Goal: Transaction & Acquisition: Purchase product/service

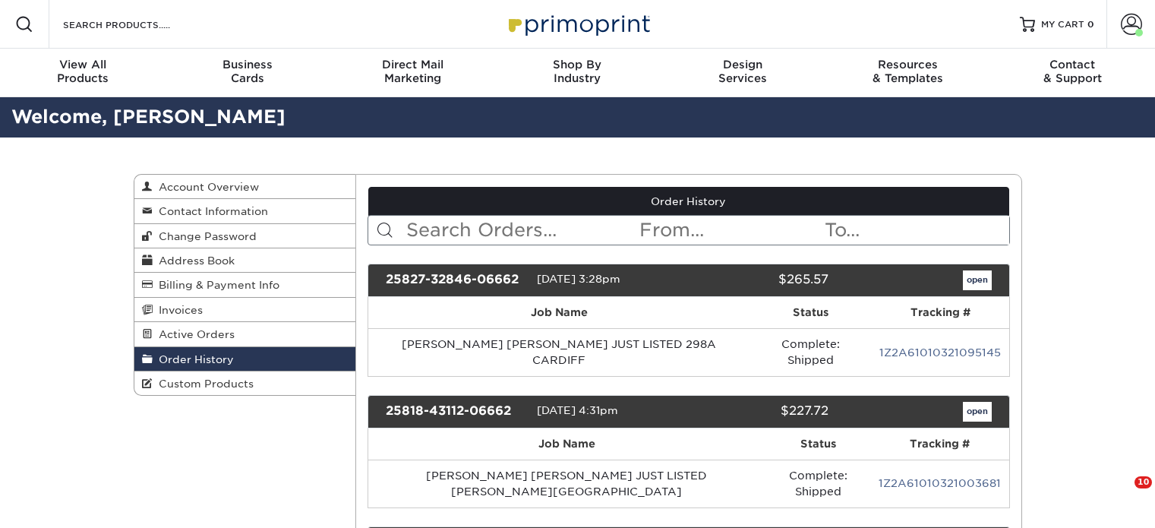
click at [404, 65] on span "Direct Mail" at bounding box center [412, 65] width 165 height 14
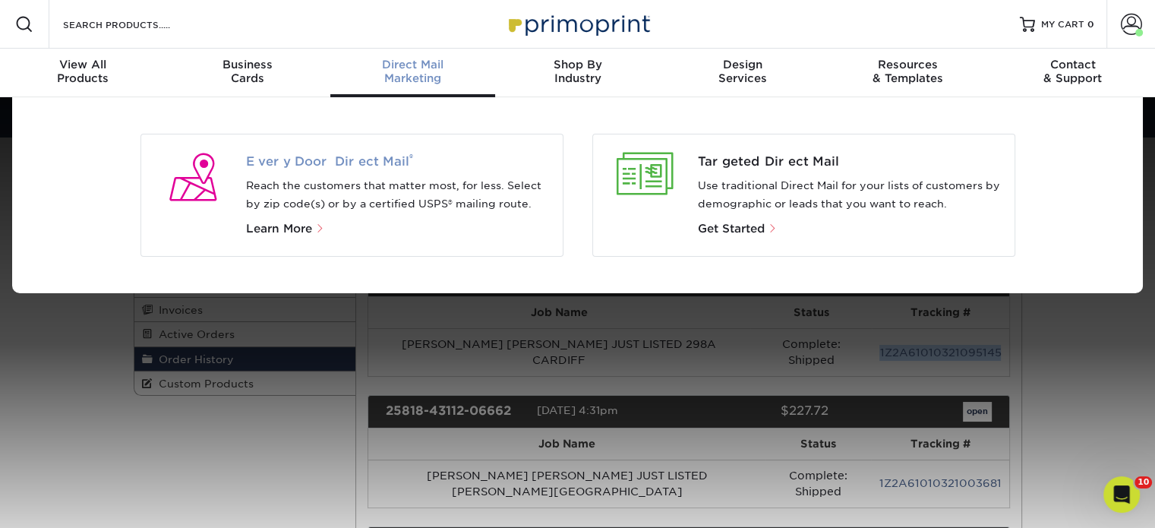
click at [349, 156] on span "Every Door Direct Mail ®" at bounding box center [398, 162] width 304 height 18
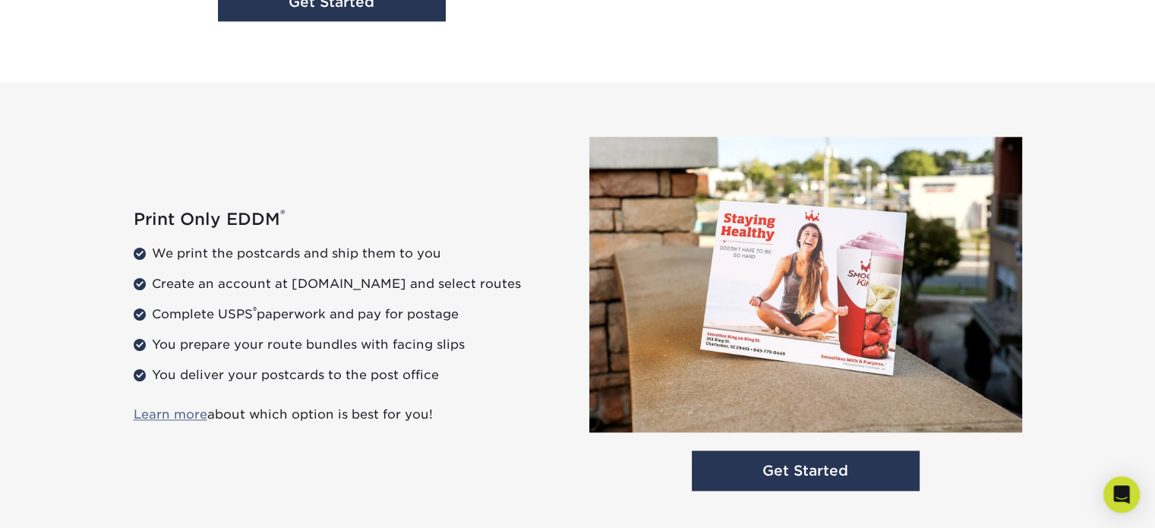
scroll to position [2277, 0]
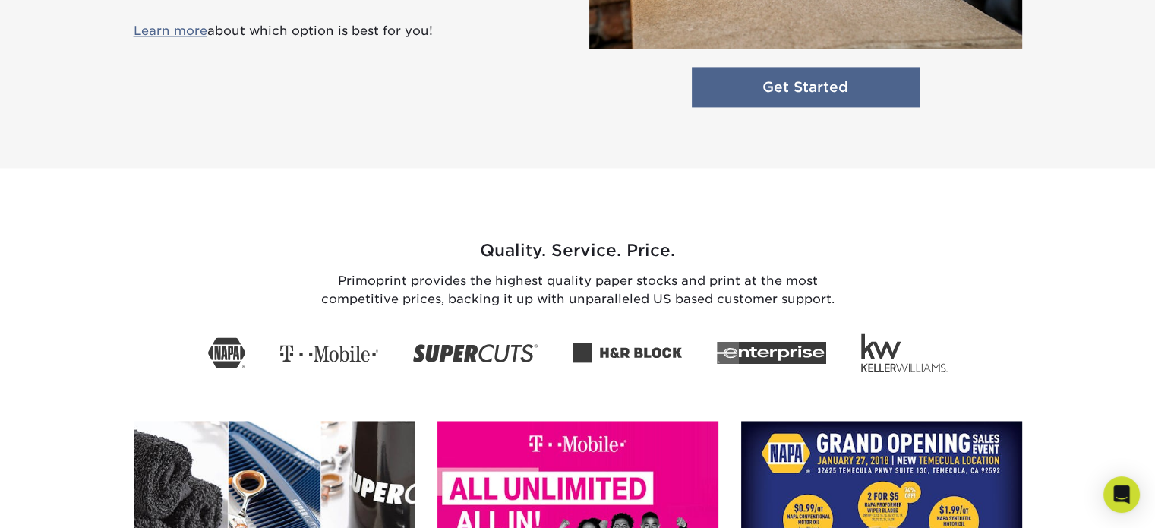
click at [741, 96] on link "Get Started" at bounding box center [806, 87] width 228 height 40
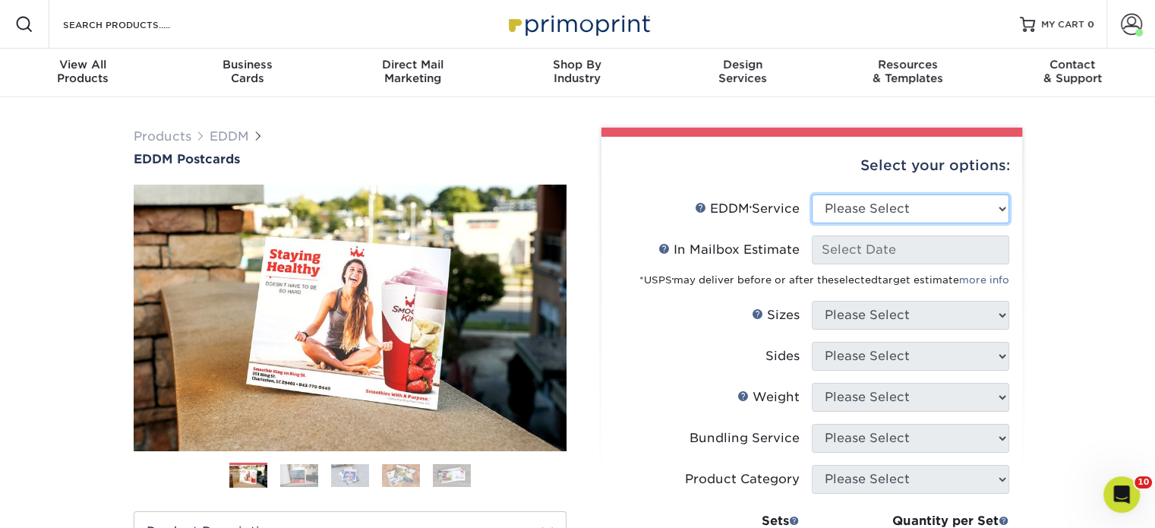
drag, startPoint x: 836, startPoint y: 213, endPoint x: 835, endPoint y: 221, distance: 8.4
click at [836, 213] on select "Please Select Full Service Print Only" at bounding box center [910, 208] width 197 height 29
select select "print_only"
click at [812, 194] on select "Please Select Full Service Print Only" at bounding box center [910, 208] width 197 height 29
select select "-1"
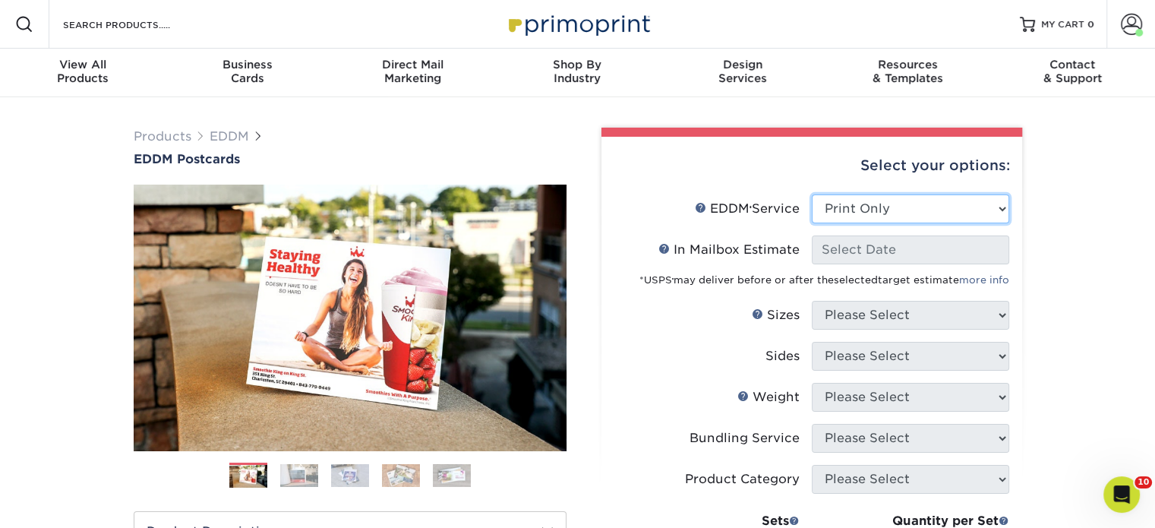
select select "-1"
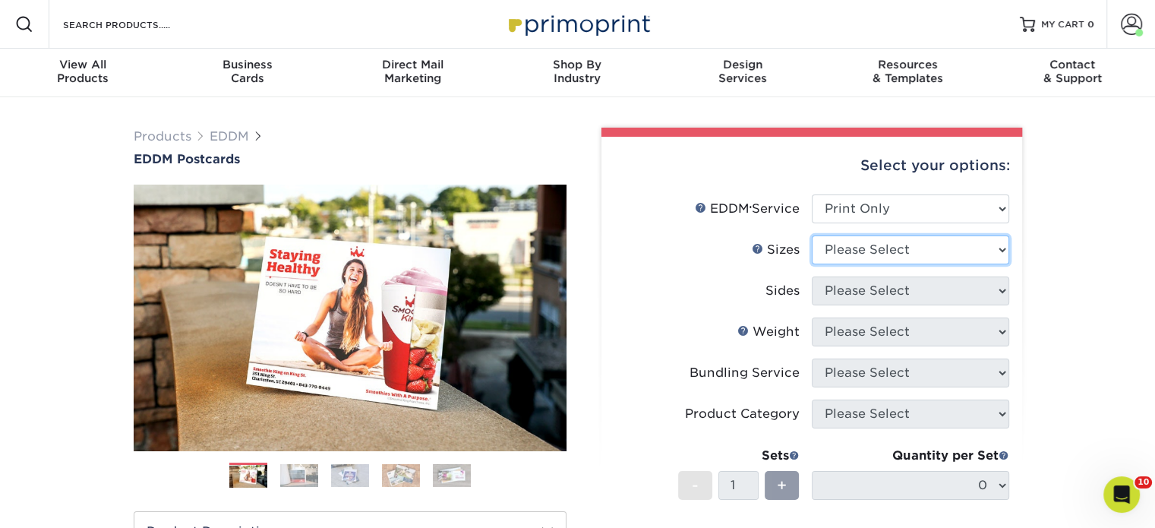
click at [833, 260] on select "Please Select 4.5" x 12" 6" x 12" 6.5" x 8" 6.5" x 9" 6.5" x 12" 7" x 8.5" 8" x…" at bounding box center [910, 249] width 197 height 29
select select "6.50x9.00"
click at [812, 235] on select "Please Select 4.5" x 12" 6" x 12" 6.5" x 8" 6.5" x 9" 6.5" x 12" 7" x 8.5" 8" x…" at bounding box center [910, 249] width 197 height 29
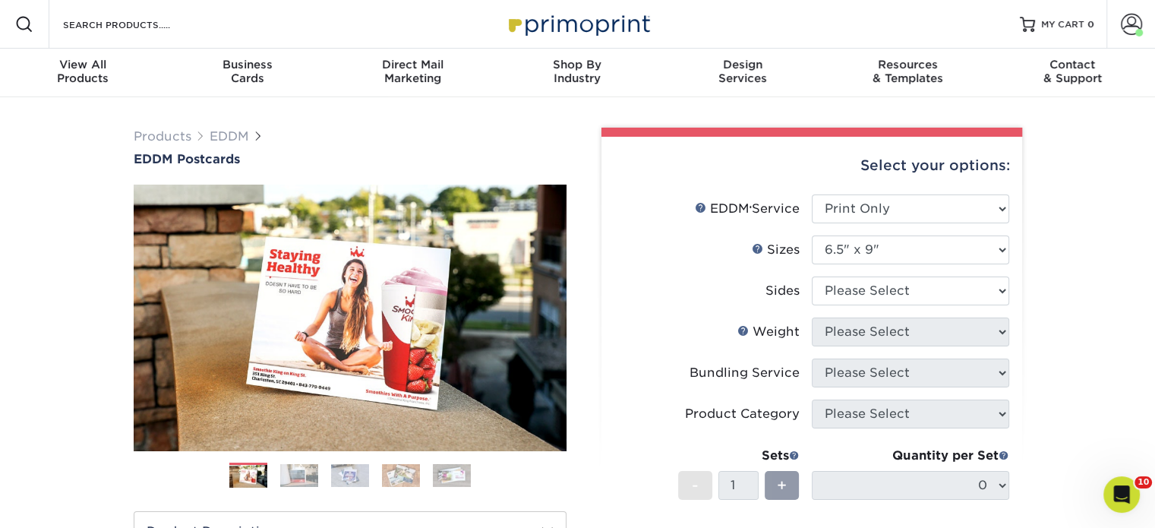
click at [861, 314] on li "Sides Please Select Print Both Sides Print Front Only" at bounding box center [811, 296] width 395 height 41
click at [866, 299] on select "Please Select Print Both Sides Print Front Only" at bounding box center [910, 290] width 197 height 29
select select "13abbda7-1d64-4f25-8bb2-c179b224825d"
click at [812, 276] on select "Please Select Print Both Sides Print Front Only" at bounding box center [910, 290] width 197 height 29
click at [866, 334] on select "Please Select 16PT 14PT" at bounding box center [910, 331] width 197 height 29
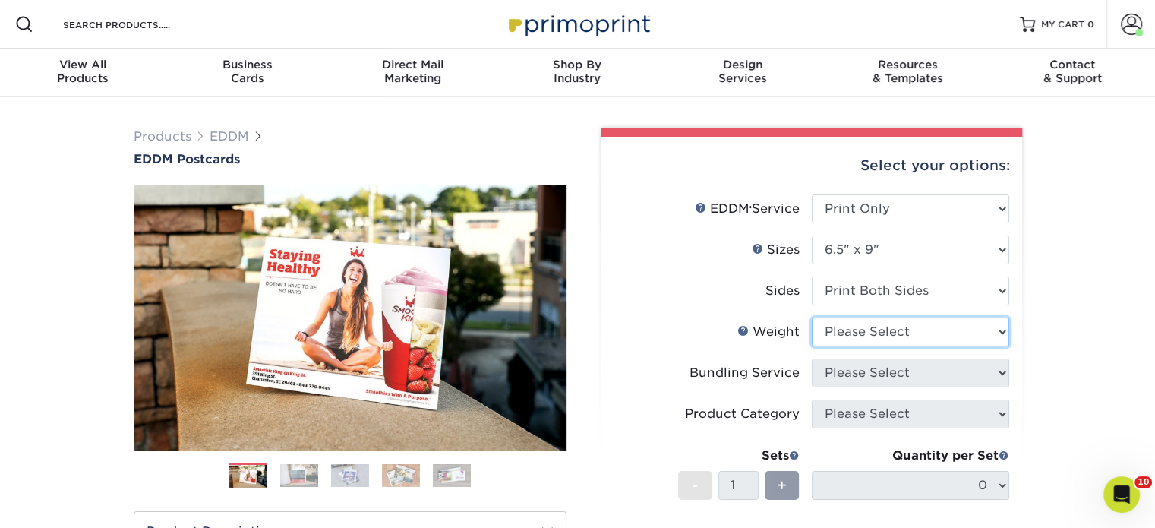
select select "16PT"
click at [812, 317] on select "Please Select 16PT 14PT" at bounding box center [910, 331] width 197 height 29
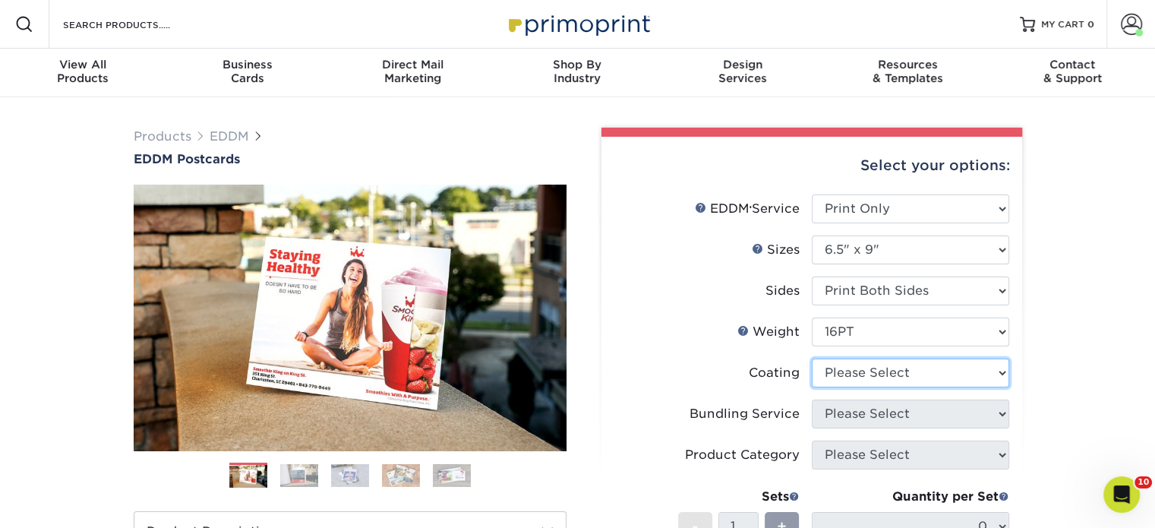
click at [862, 371] on select at bounding box center [910, 372] width 197 height 29
select select "ae367451-b2b8-45df-a344-0f05b6a12993"
click at [812, 358] on select at bounding box center [910, 372] width 197 height 29
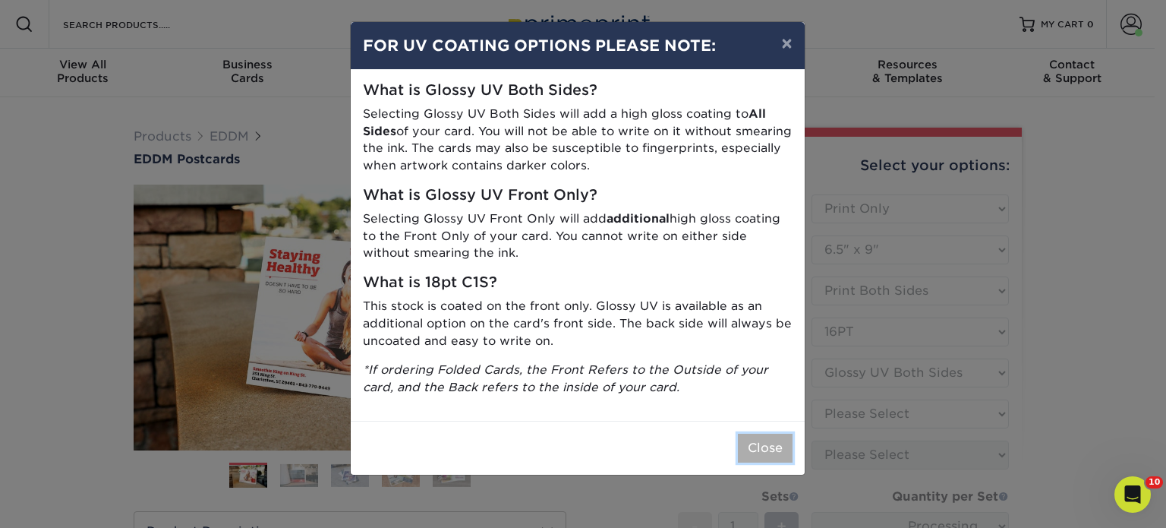
click at [772, 441] on button "Close" at bounding box center [765, 447] width 55 height 29
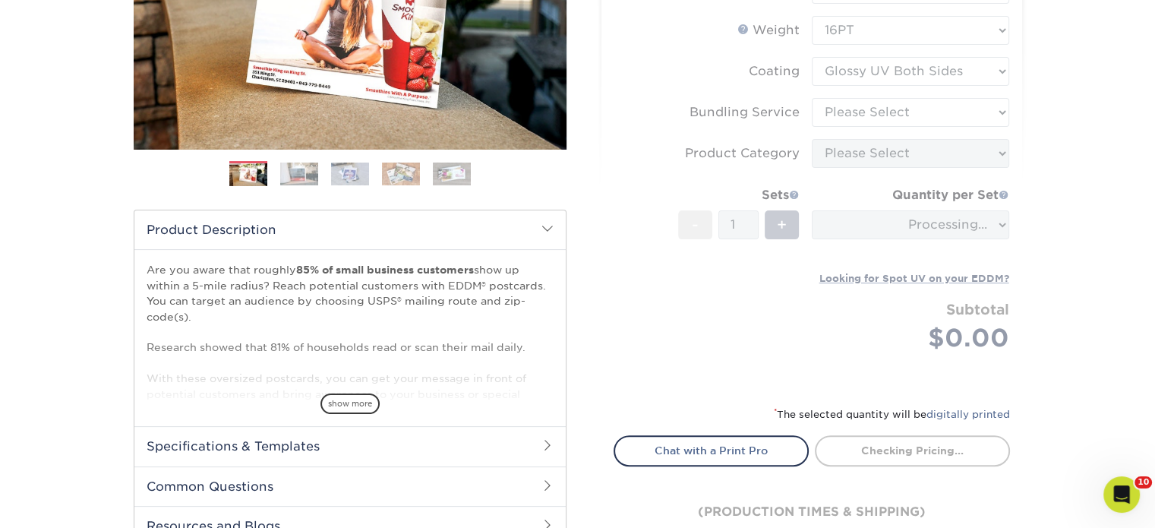
scroll to position [304, 0]
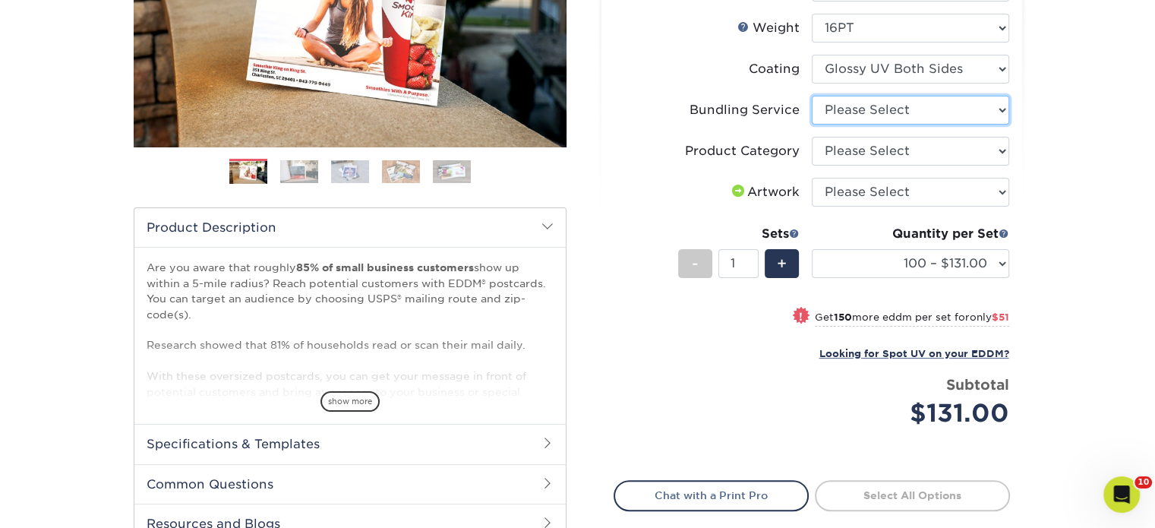
drag, startPoint x: 861, startPoint y: 109, endPoint x: 863, endPoint y: 122, distance: 13.1
click at [861, 109] on select "Please Select No Bundling Services Yes, Bundles of 50 (+2 Days) Yes, Bundles of…" at bounding box center [910, 110] width 197 height 29
select select "58689abb-25c0-461c-a4c3-a80b627d6649"
click at [812, 96] on select "Please Select No Bundling Services Yes, Bundles of 50 (+2 Days) Yes, Bundles of…" at bounding box center [910, 110] width 197 height 29
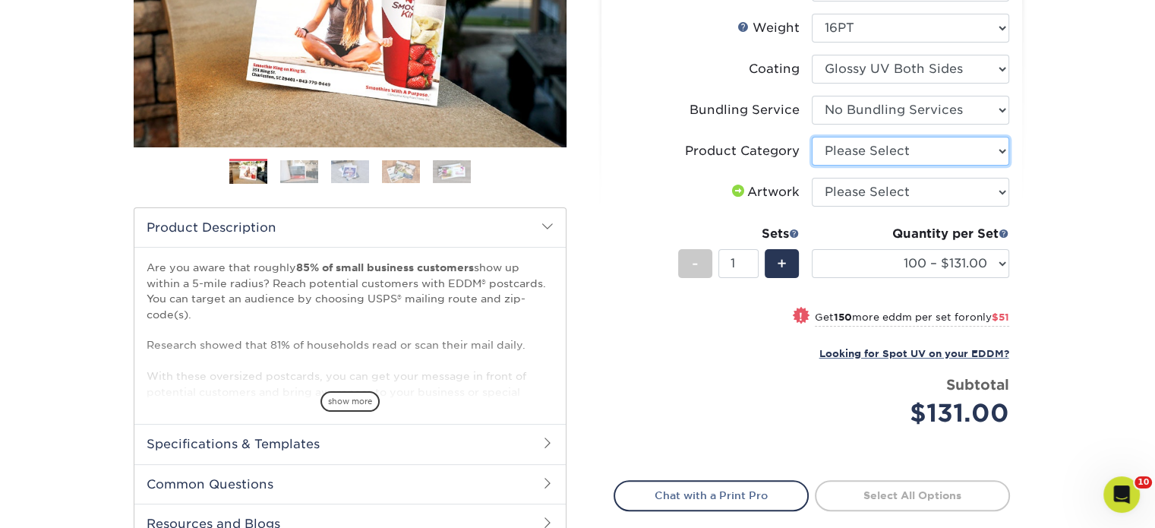
click at [863, 147] on select "Please Select Postcards" at bounding box center [910, 151] width 197 height 29
select select "9b7272e0-d6c8-4c3c-8e97-d3a1bcdab858"
click at [812, 137] on select "Please Select Postcards" at bounding box center [910, 151] width 197 height 29
click at [868, 194] on select "Please Select I will upload files I need a design - $150" at bounding box center [910, 192] width 197 height 29
select select "upload"
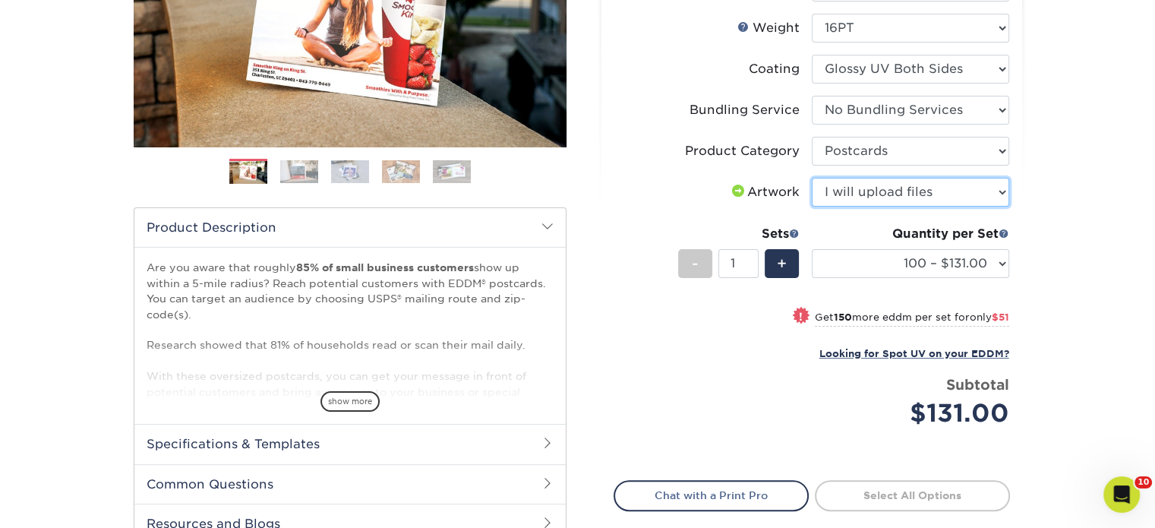
click at [812, 178] on select "Please Select I will upload files I need a design - $150" at bounding box center [910, 192] width 197 height 29
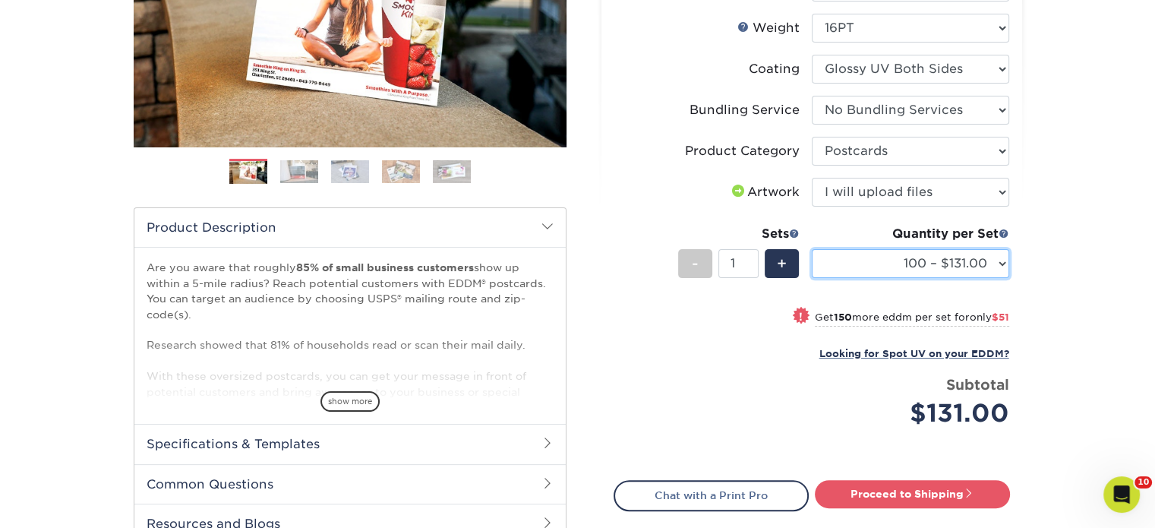
click at [867, 257] on select "100 – $131.00 250 – $182.00 500 – $203.00 1000 – $227.00 2500 – $379.00 5000 – …" at bounding box center [910, 263] width 197 height 29
select select "500 – $203.00"
click at [812, 249] on select "100 – $131.00 250 – $182.00 500 – $203.00 1000 – $227.00 2500 – $379.00 5000 – …" at bounding box center [910, 263] width 197 height 29
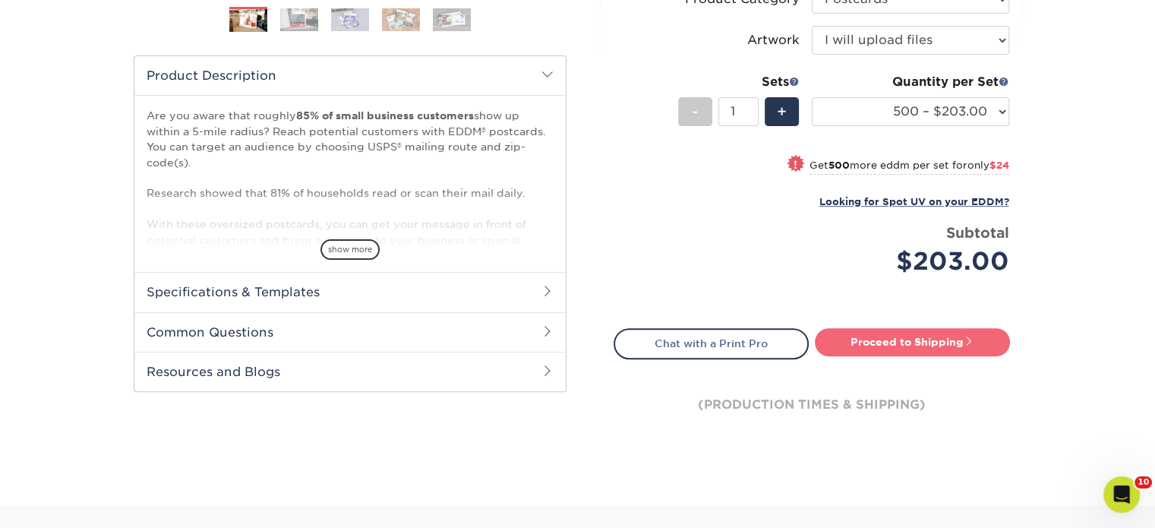
click at [840, 345] on link "Proceed to Shipping" at bounding box center [912, 341] width 195 height 27
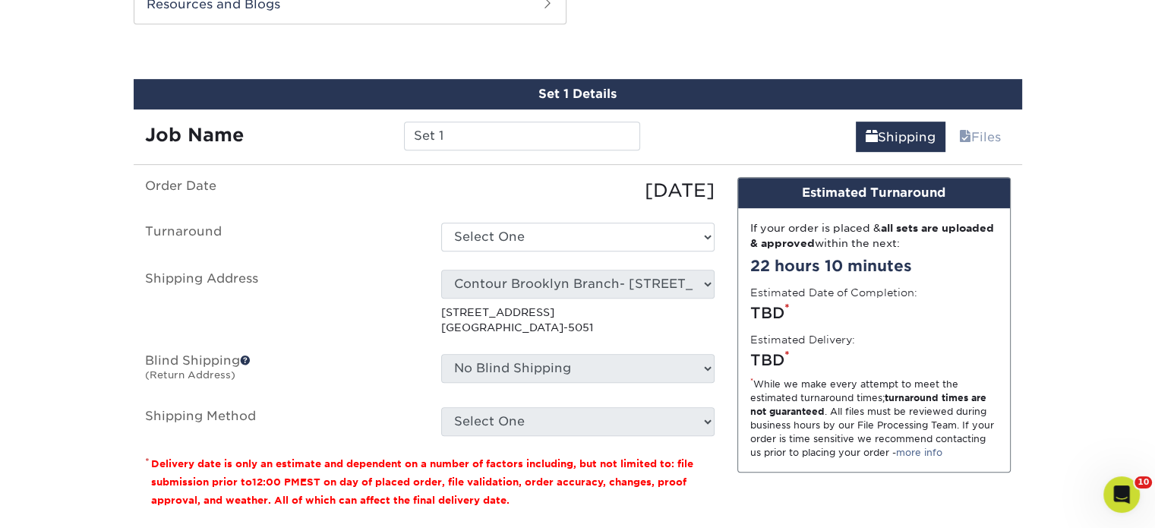
scroll to position [823, 0]
click at [580, 147] on input "Set 1" at bounding box center [522, 135] width 236 height 29
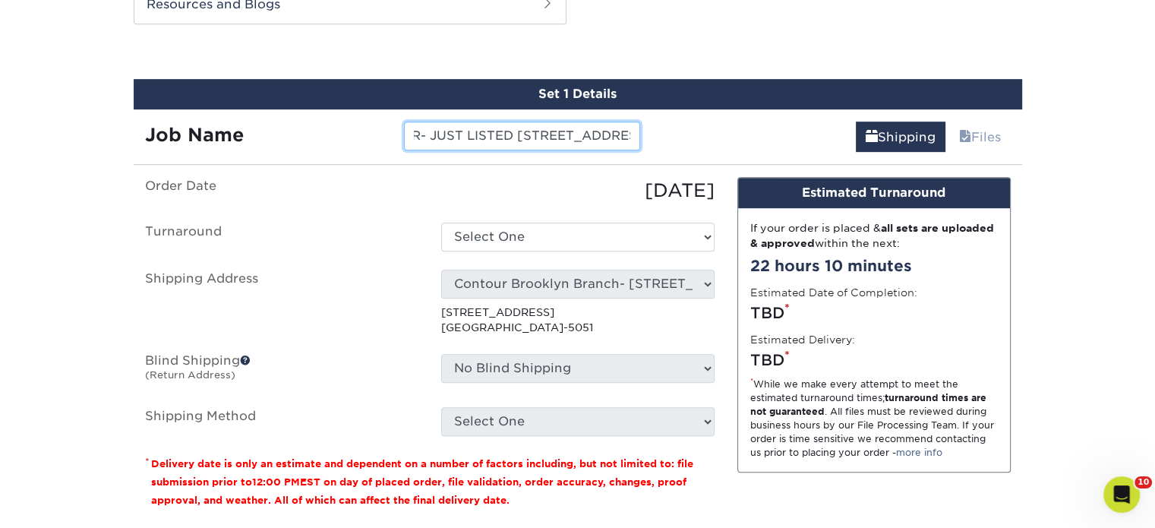
scroll to position [0, 203]
type input "MARIA PESKIN- 2ND ORDER- JUST LISTED 298 CARDIFF COURT"
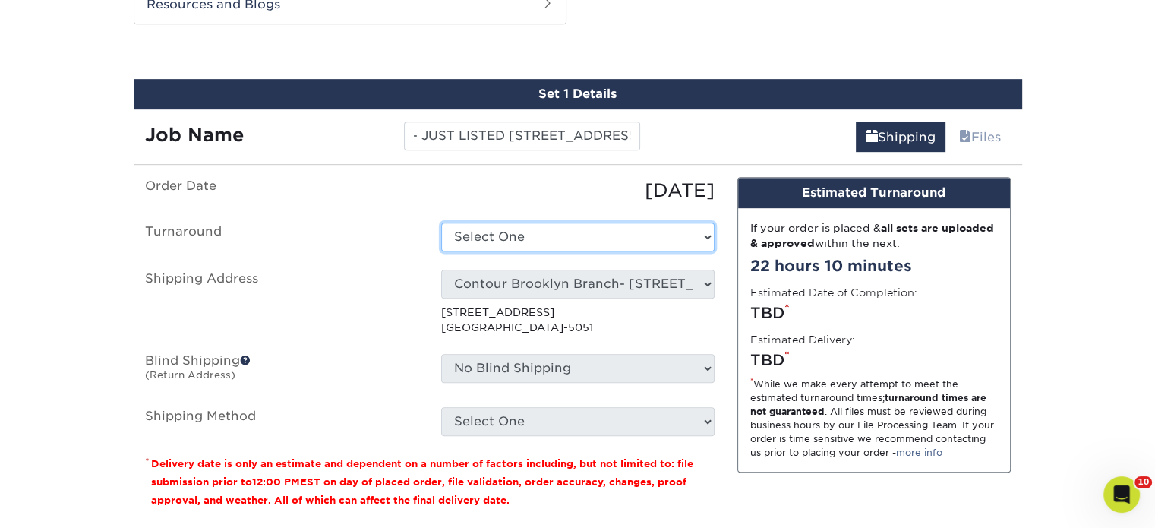
click at [551, 238] on select "Select One 2-4 Business Days 2 Day Next Business Day" at bounding box center [577, 236] width 273 height 29
select select "85e402c1-f951-4e08-96d1-f1db94a1be34"
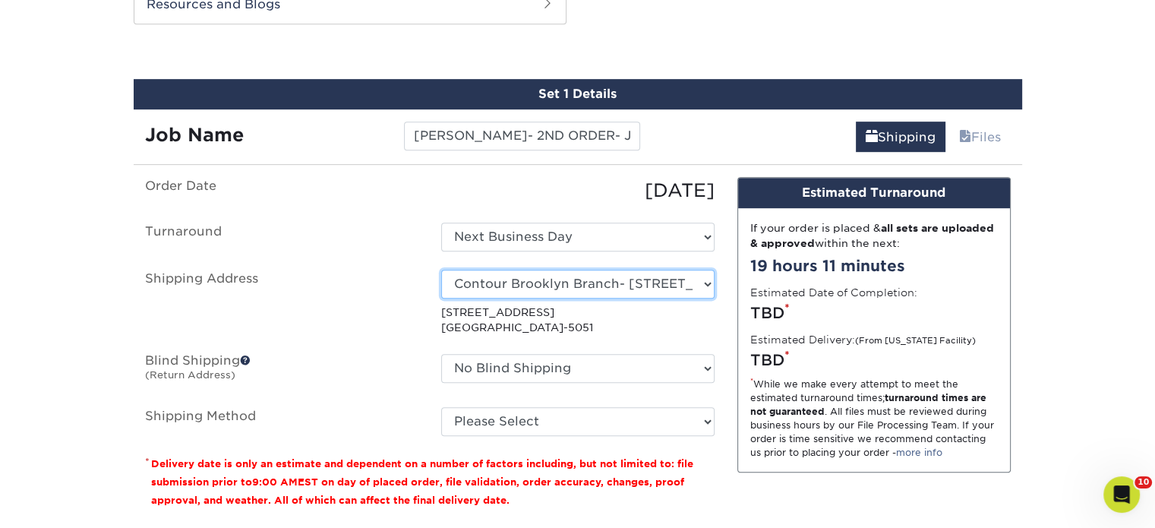
click at [547, 279] on select "Select One Realty Connect USA" at bounding box center [577, 283] width 273 height 29
select select "194002"
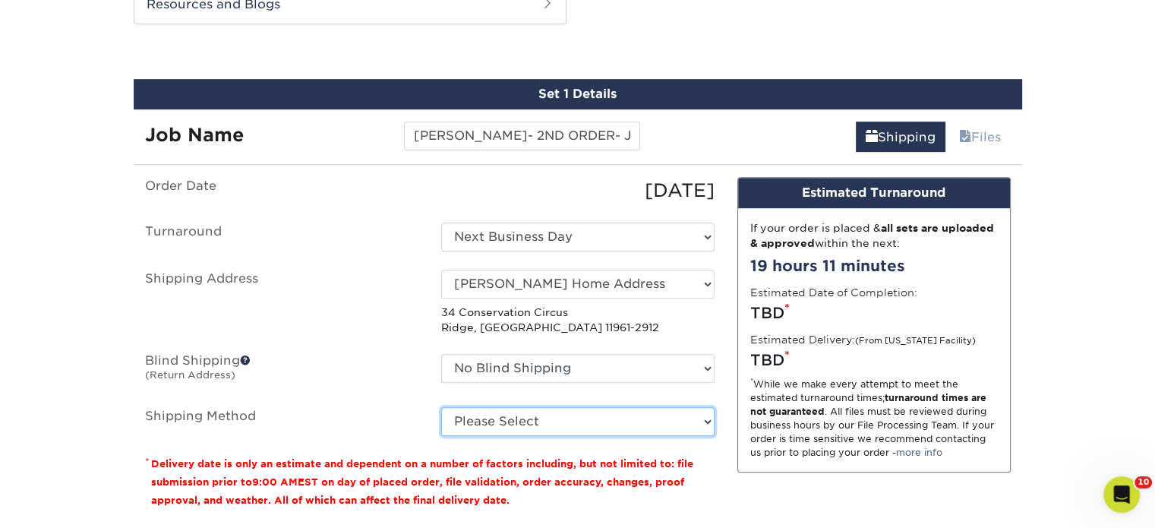
click at [486, 421] on select "Please Select Ground Shipping (+$34.33) 3 Day Shipping Service (+$40.79) 2 Day …" at bounding box center [577, 421] width 273 height 29
select select "03"
click at [441, 407] on select "Please Select Ground Shipping (+$34.33) 3 Day Shipping Service (+$40.79) 2 Day …" at bounding box center [577, 421] width 273 height 29
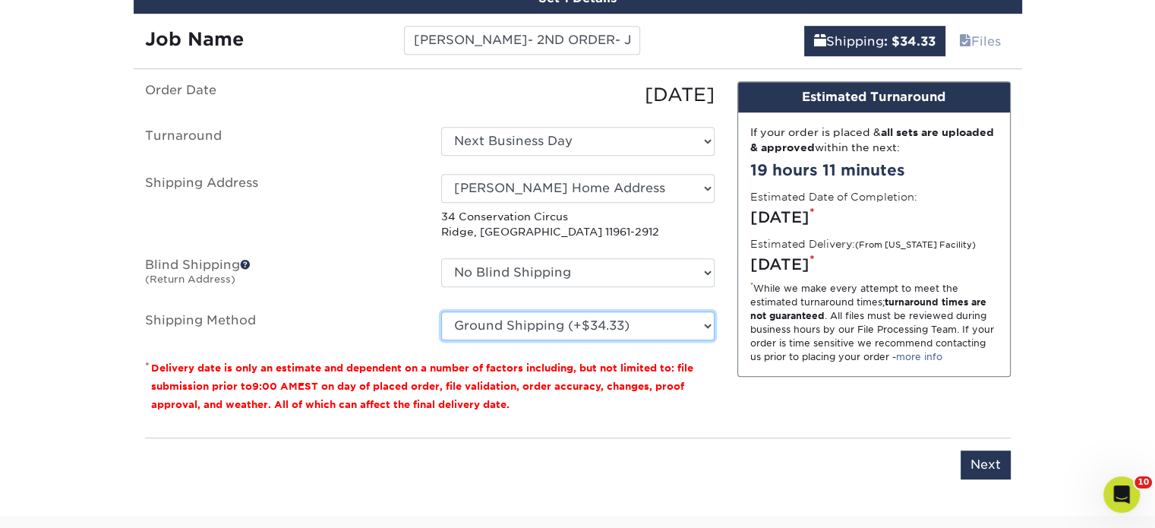
scroll to position [1127, 0]
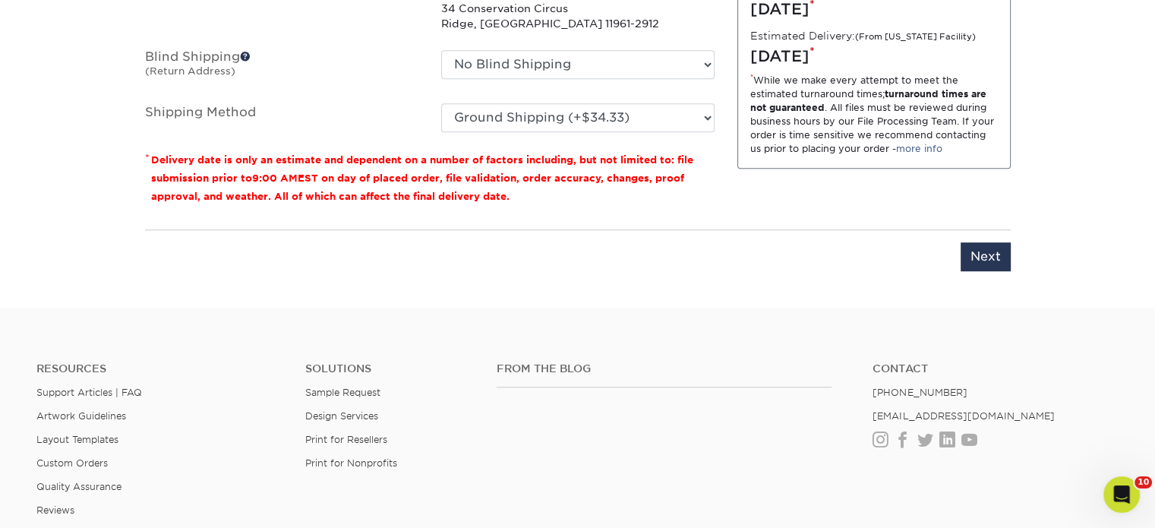
click at [960, 259] on div "Please enter job name and select desired turnaround time, shipping address and …" at bounding box center [577, 250] width 865 height 42
click at [978, 254] on input "Next" at bounding box center [985, 256] width 50 height 29
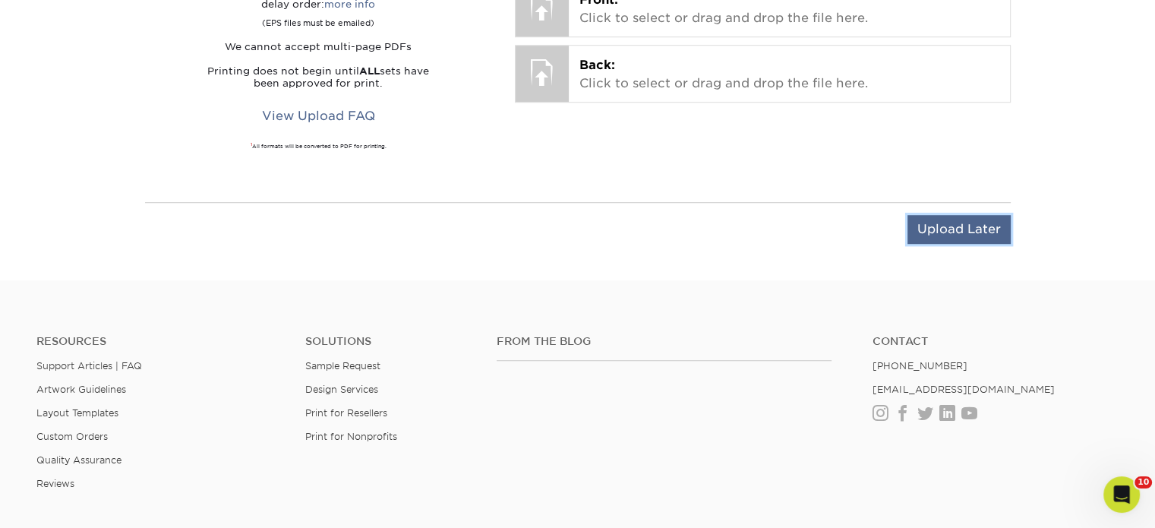
click at [963, 221] on input "Upload Later" at bounding box center [958, 229] width 103 height 29
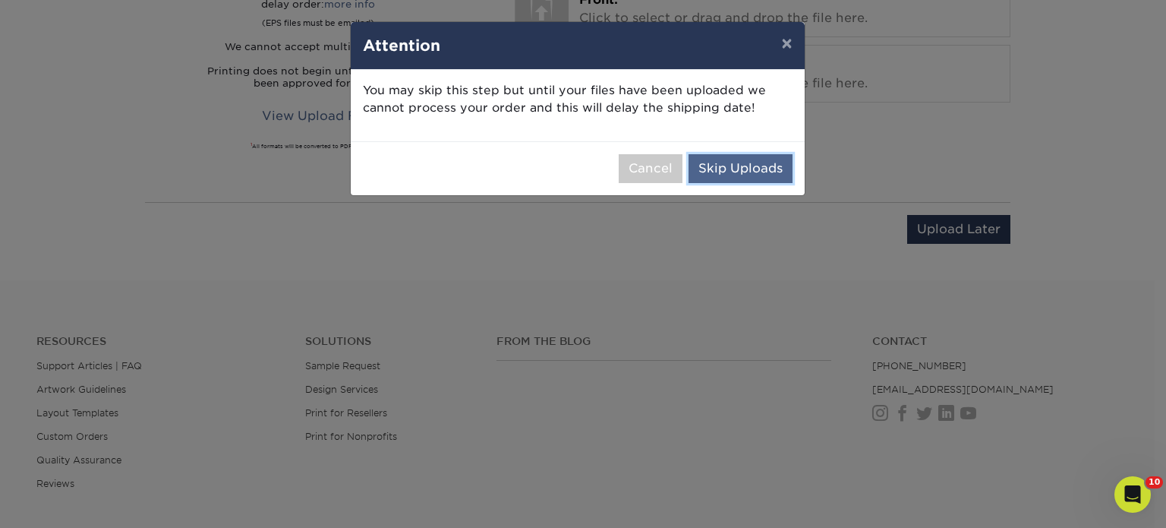
click at [759, 164] on button "Skip Uploads" at bounding box center [741, 168] width 104 height 29
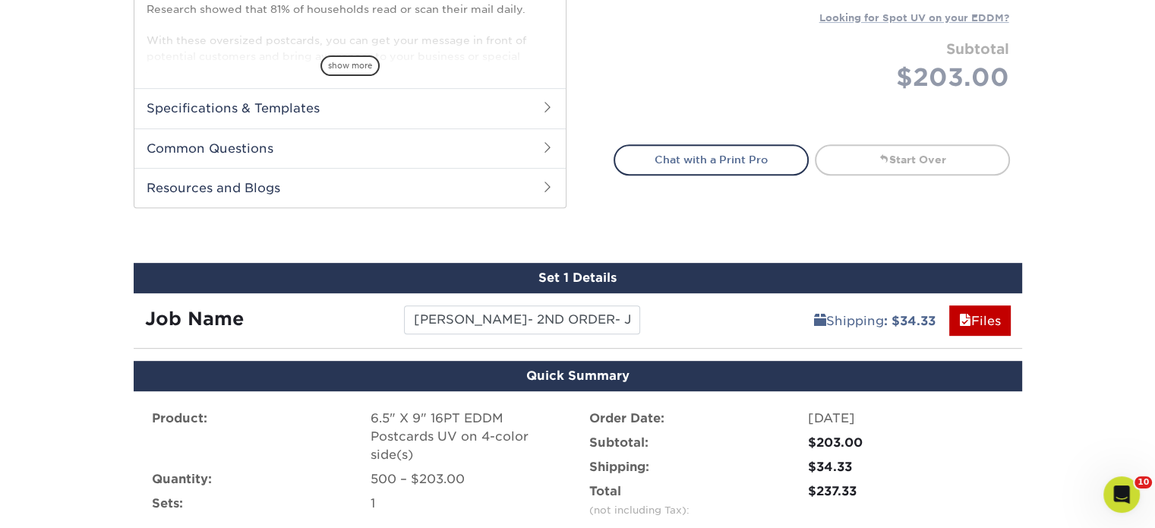
scroll to position [1095, 0]
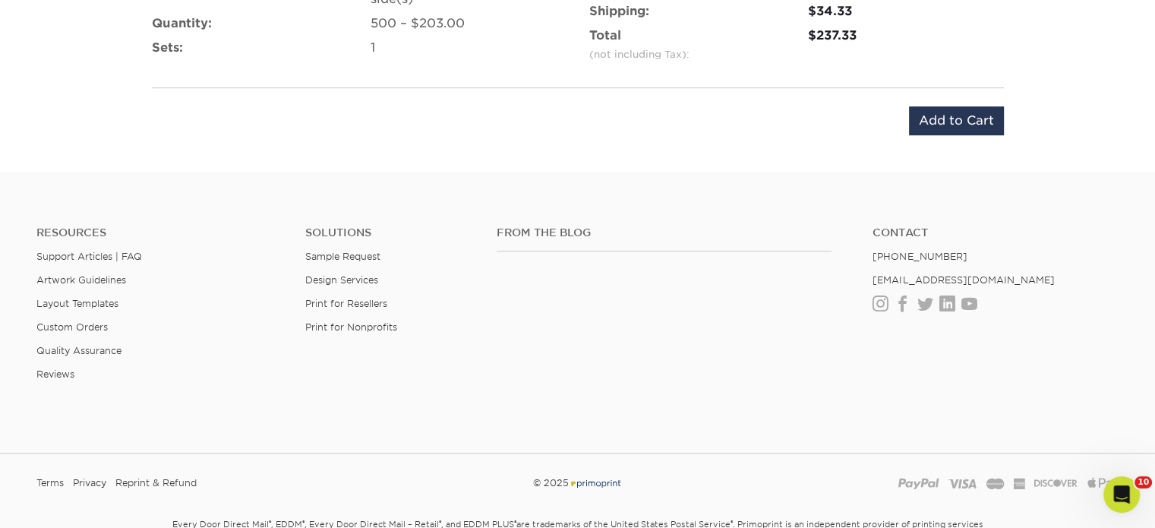
click at [929, 139] on div "Product: 6.5" X 9" 16PT EDDM Postcards UV on 4-color side(s) Quantity: 500 – $2…" at bounding box center [578, 44] width 888 height 218
click at [934, 117] on input "Add to Cart" at bounding box center [956, 120] width 95 height 29
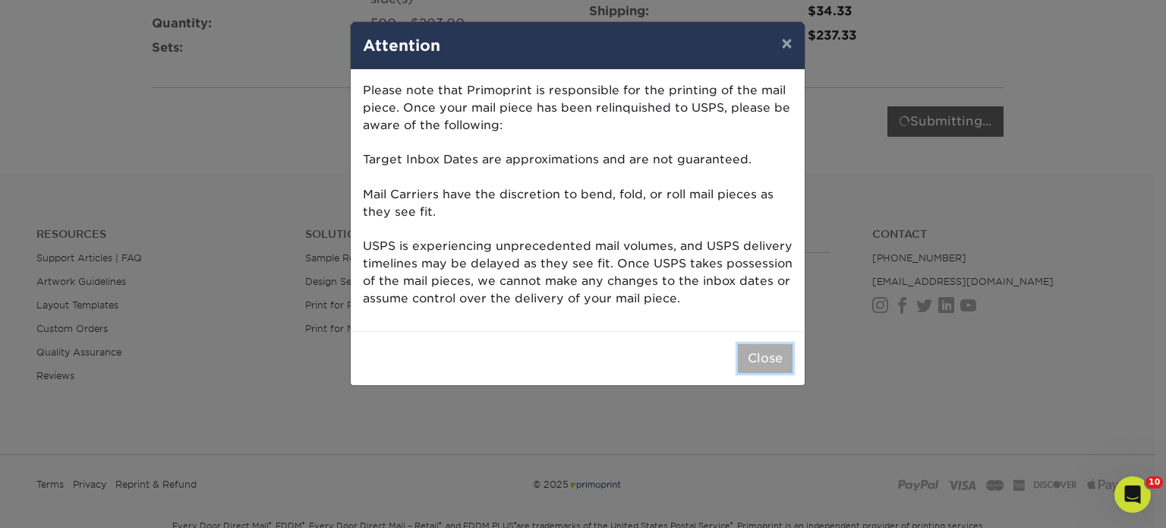
click at [780, 364] on button "Close" at bounding box center [765, 358] width 55 height 29
